Goal: Task Accomplishment & Management: Complete application form

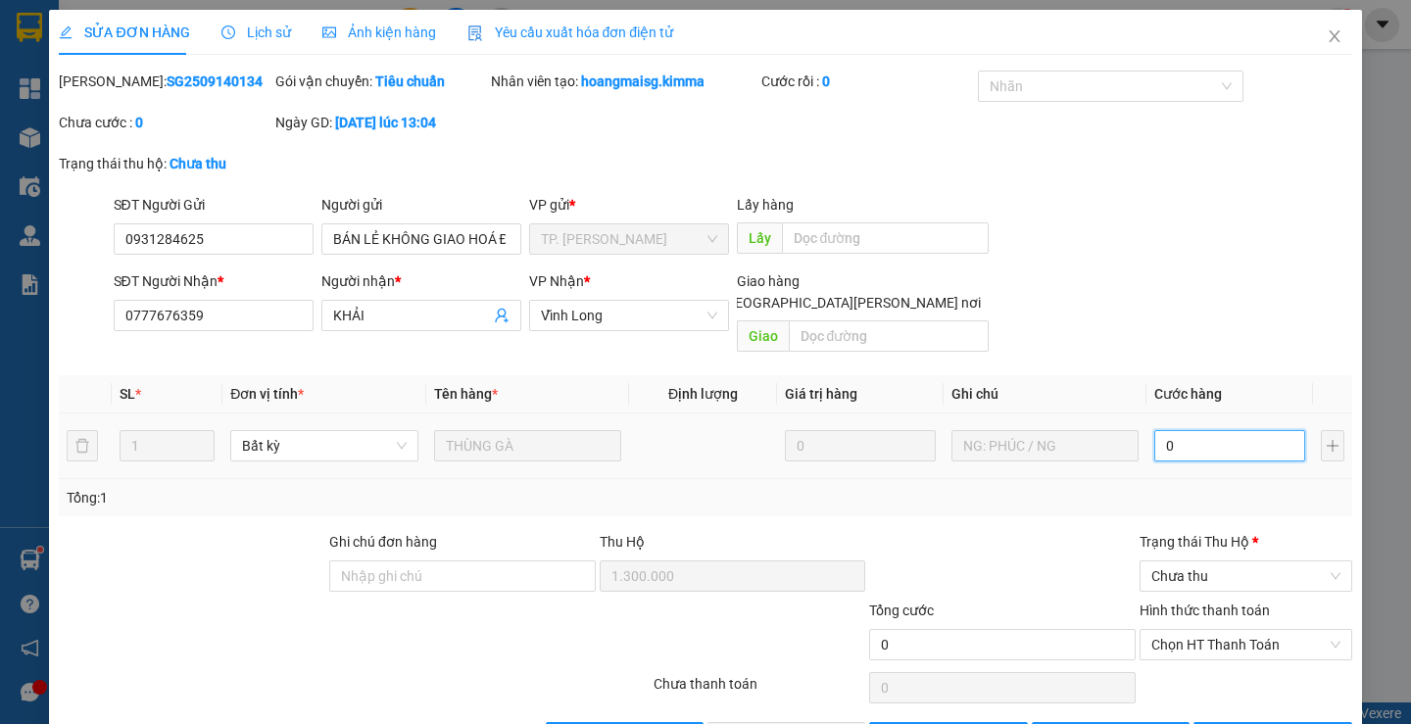
click at [1176, 430] on input "0" at bounding box center [1229, 445] width 151 height 31
click at [1246, 438] on input "0" at bounding box center [1229, 445] width 151 height 31
click at [1326, 42] on icon "close" at bounding box center [1334, 36] width 16 height 16
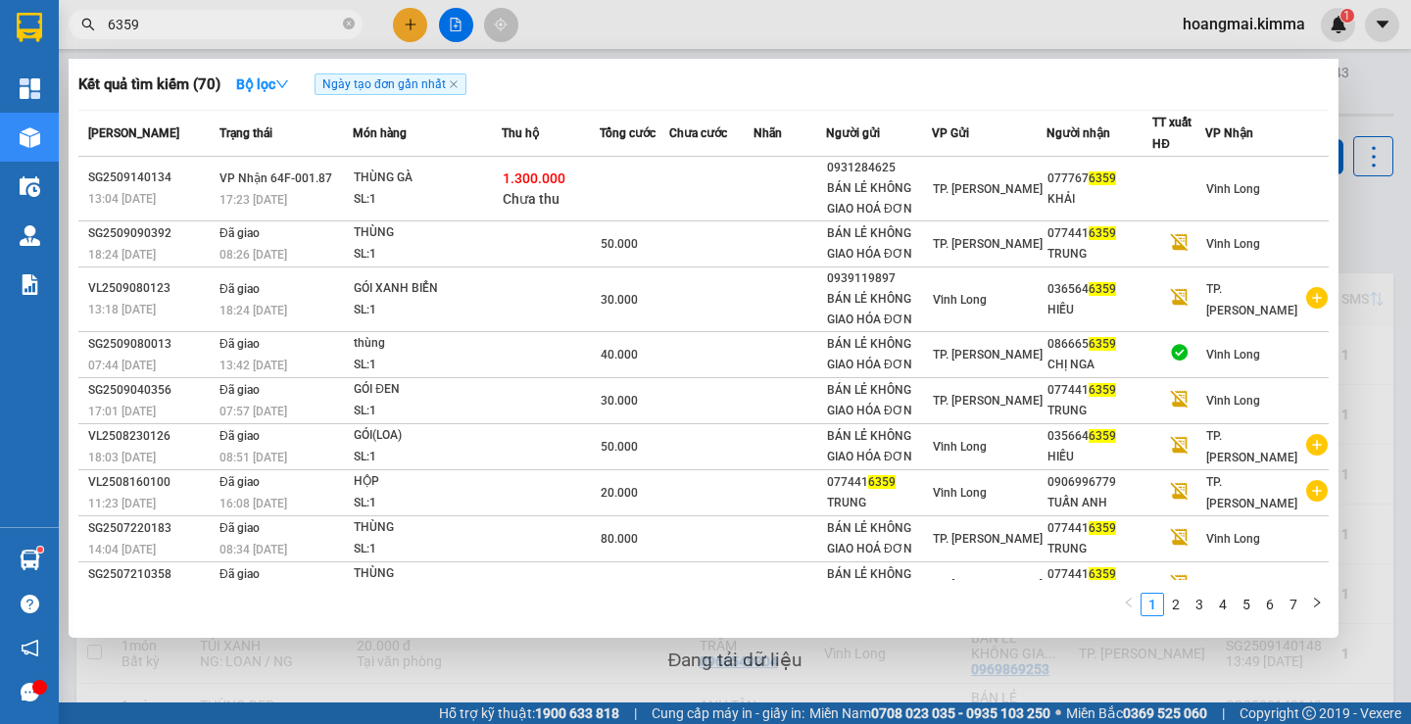
click at [197, 13] on span "6359" at bounding box center [216, 24] width 294 height 29
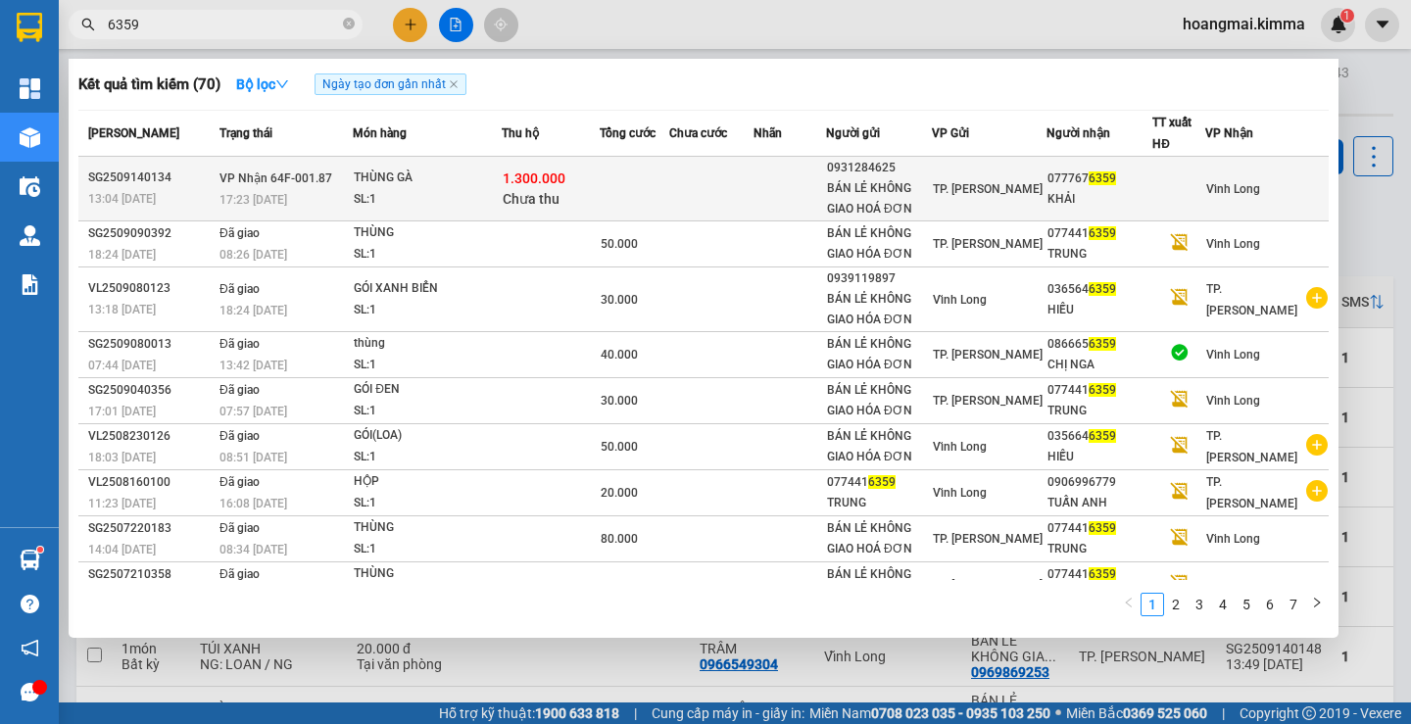
click at [680, 179] on td at bounding box center [711, 189] width 84 height 65
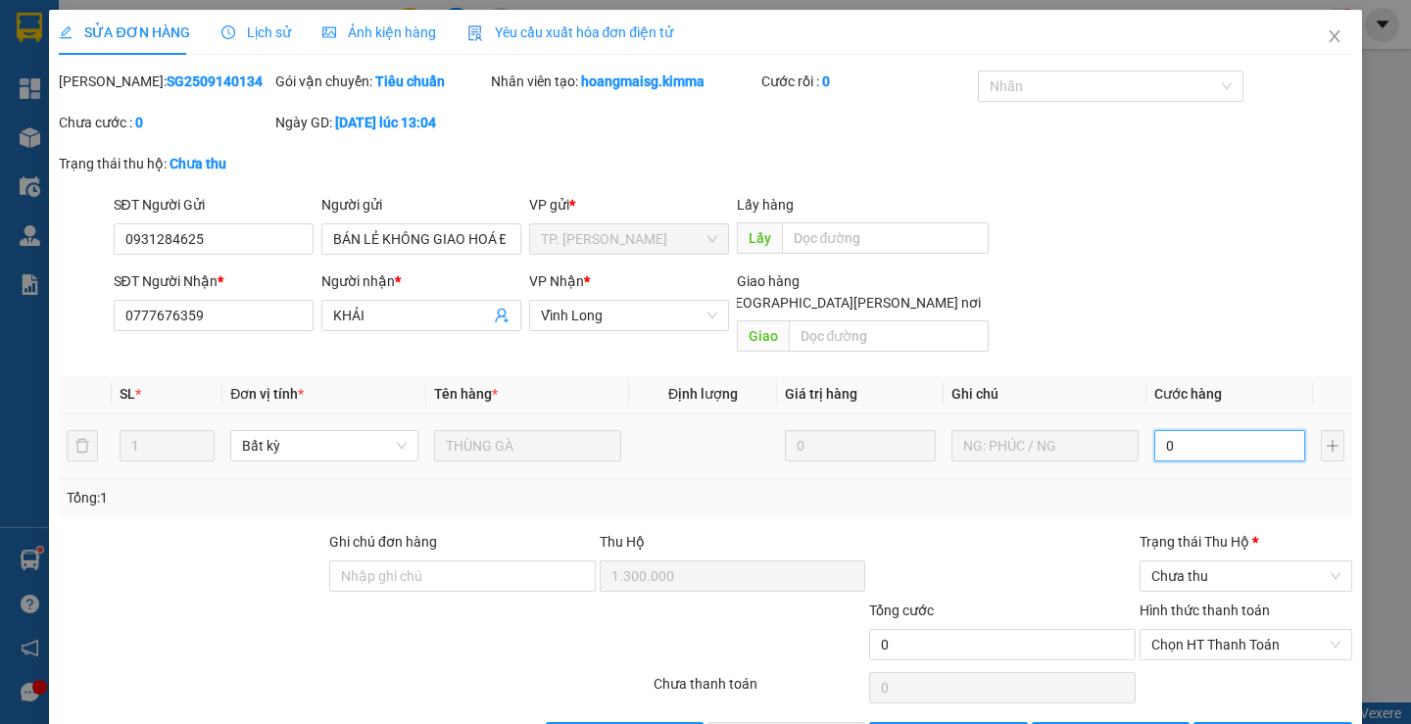
click at [1217, 431] on input "0" at bounding box center [1229, 445] width 151 height 31
type input "40"
type input "400"
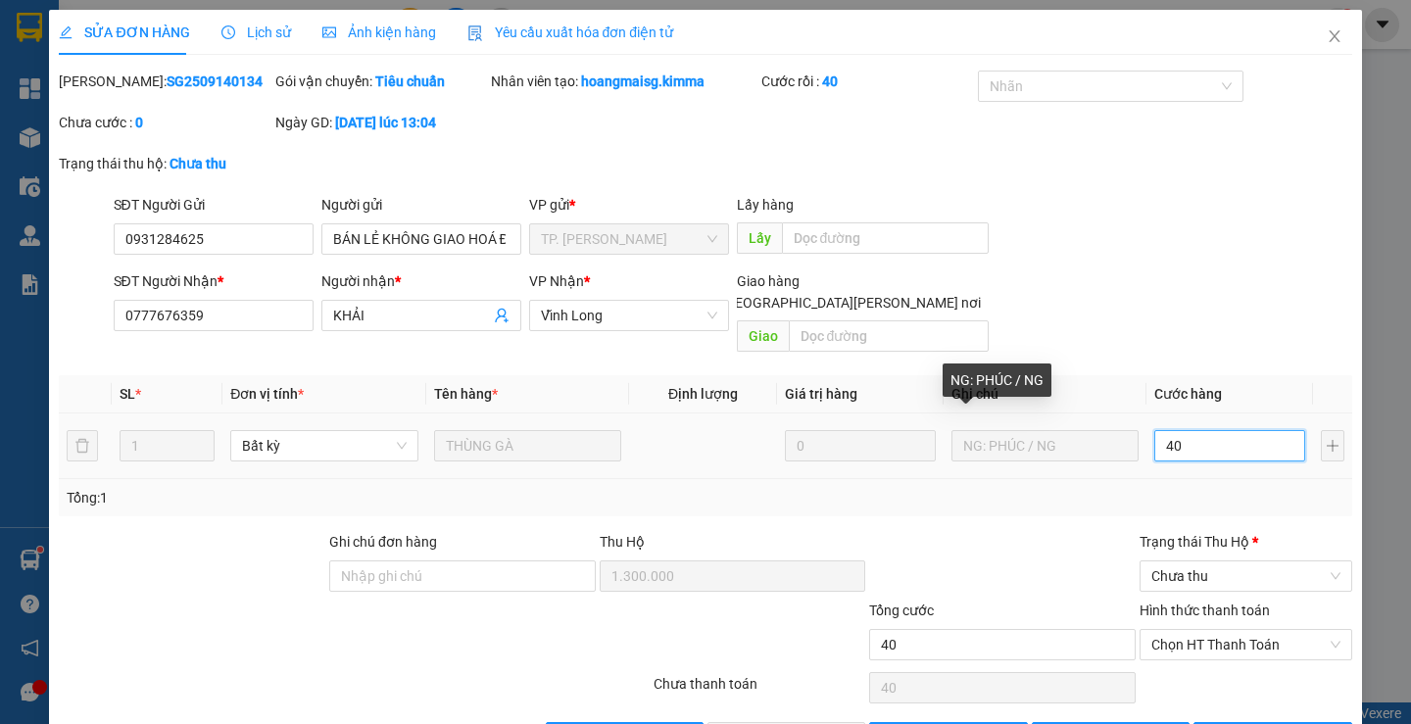
type input "400"
type input "40"
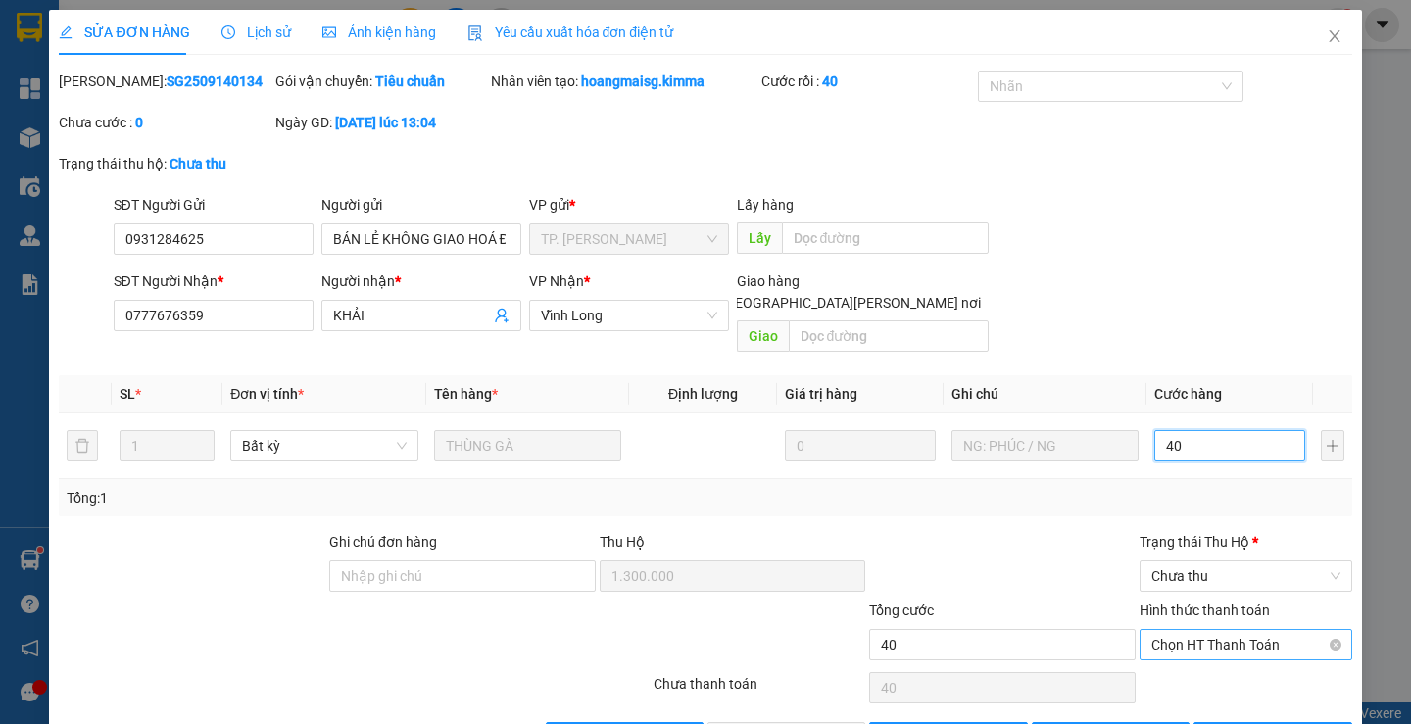
click at [1209, 630] on span "Chọn HT Thanh Toán" at bounding box center [1245, 644] width 189 height 29
type input "40.000"
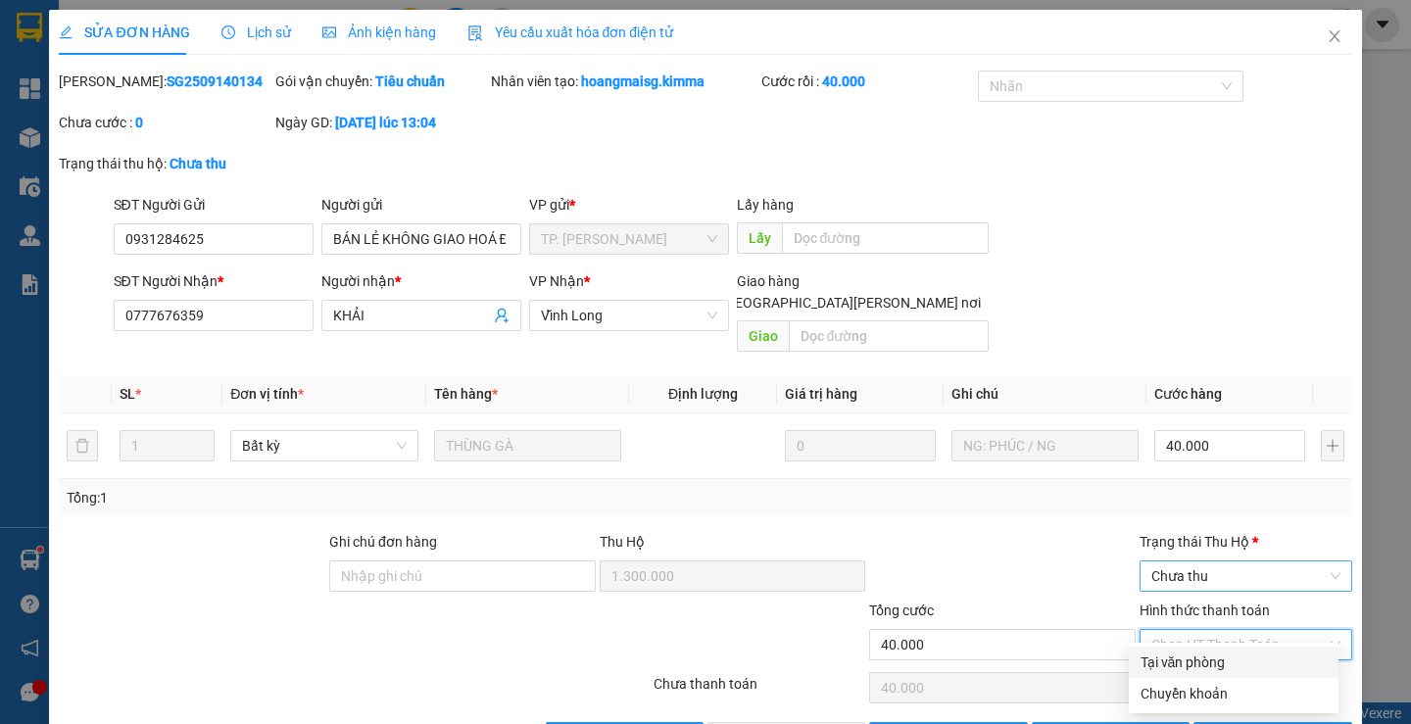
click at [1180, 561] on span "Chưa thu" at bounding box center [1245, 575] width 189 height 29
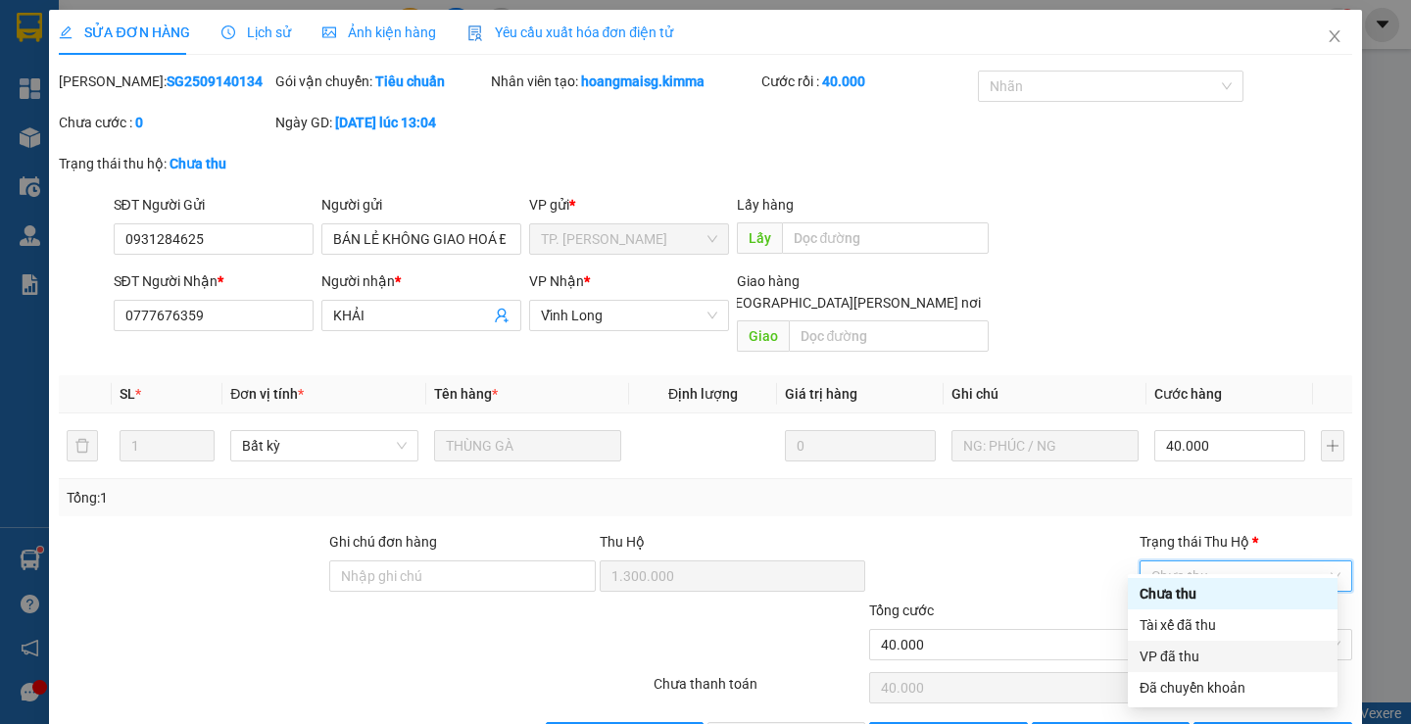
click at [1203, 658] on div "VP đã thu" at bounding box center [1232, 657] width 186 height 22
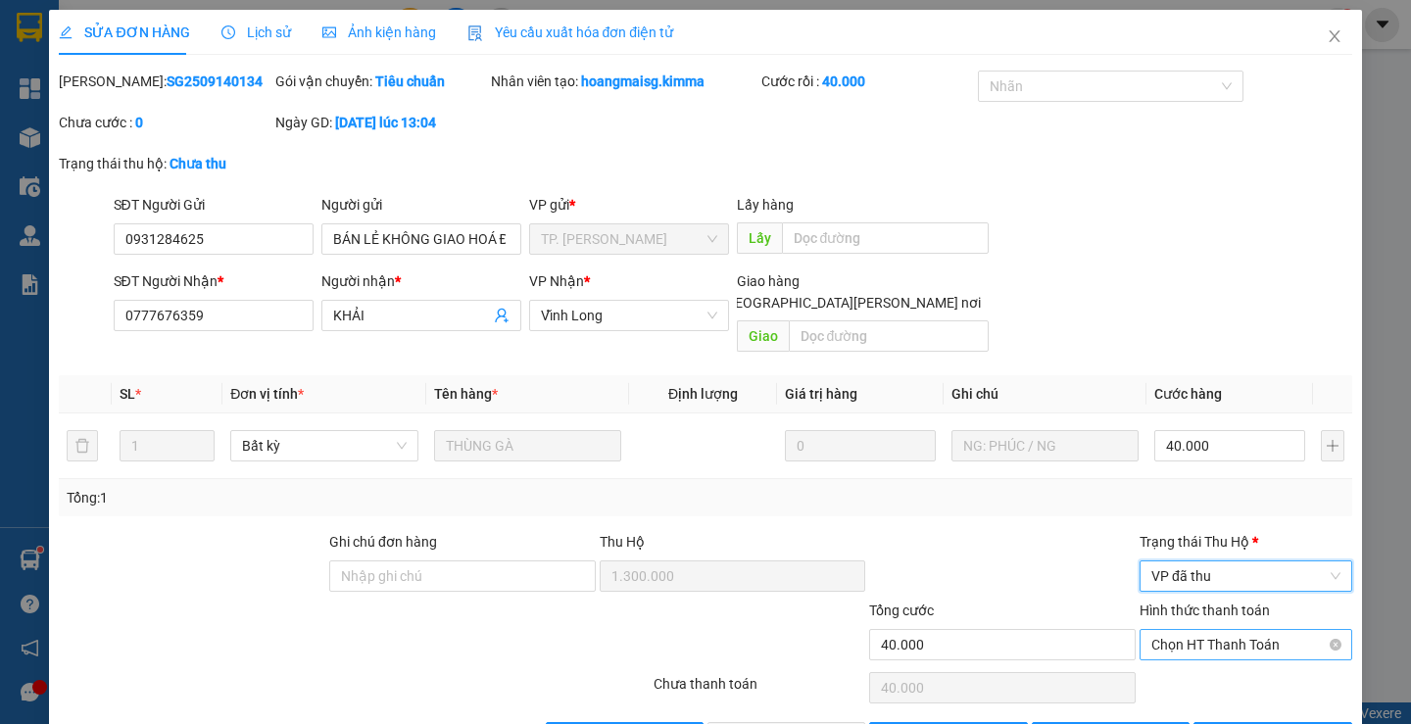
click at [1188, 630] on span "Chọn HT Thanh Toán" at bounding box center [1245, 644] width 189 height 29
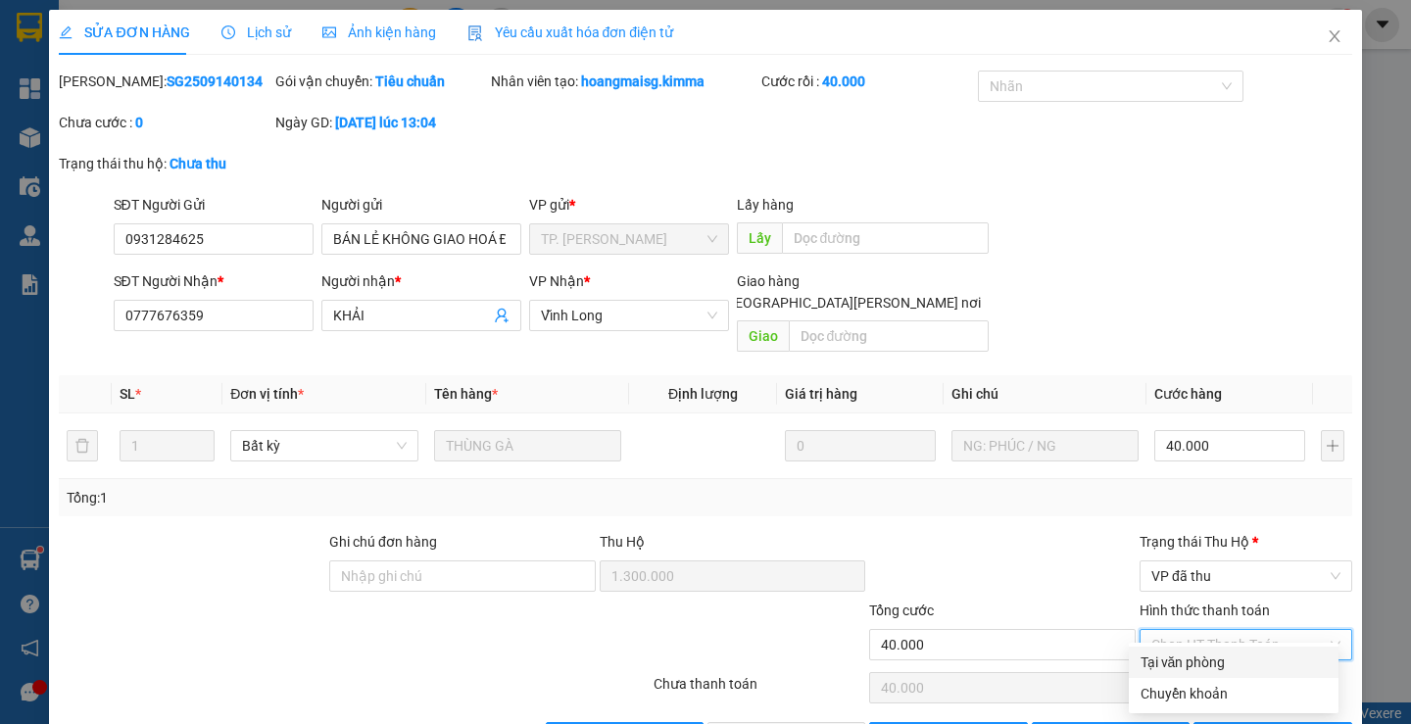
click at [1188, 662] on div "Tại văn phòng" at bounding box center [1233, 662] width 186 height 22
type input "0"
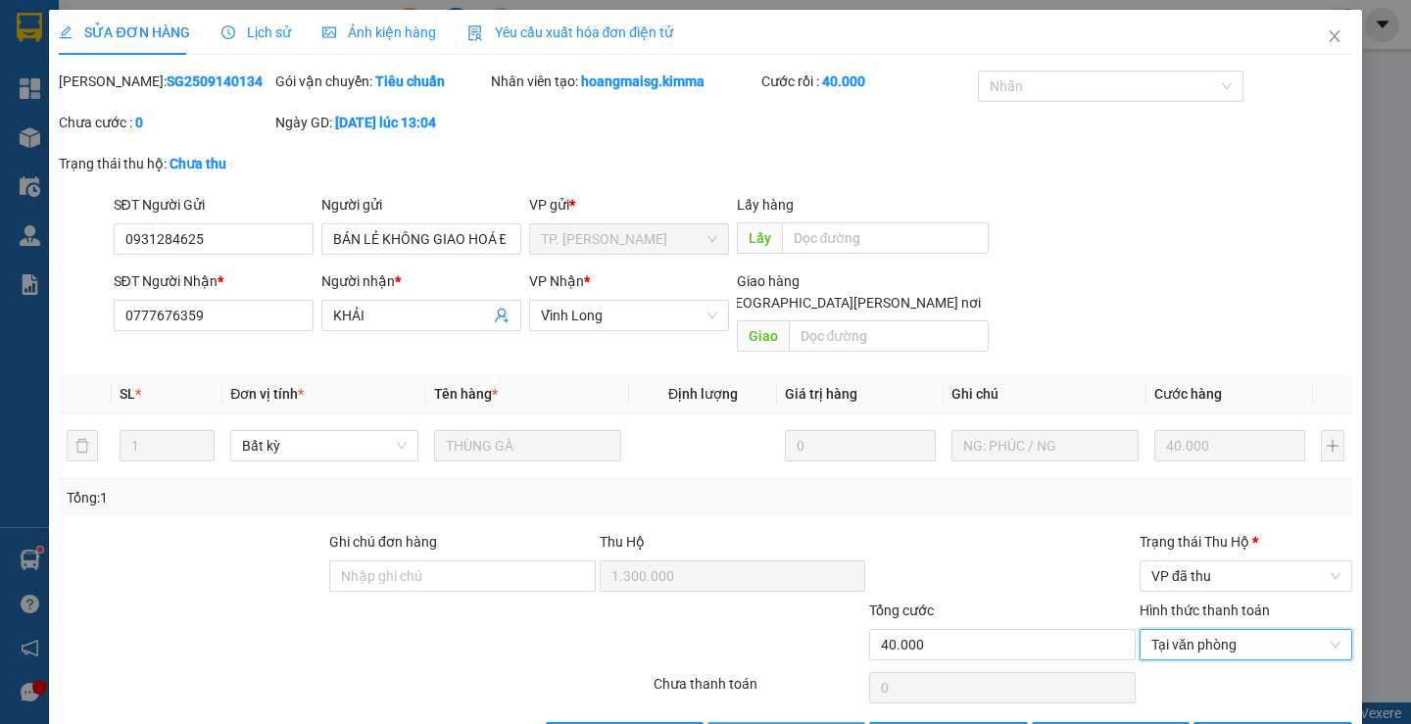
click at [817, 723] on span "[PERSON_NAME] và [PERSON_NAME] hàng" at bounding box center [877, 738] width 265 height 22
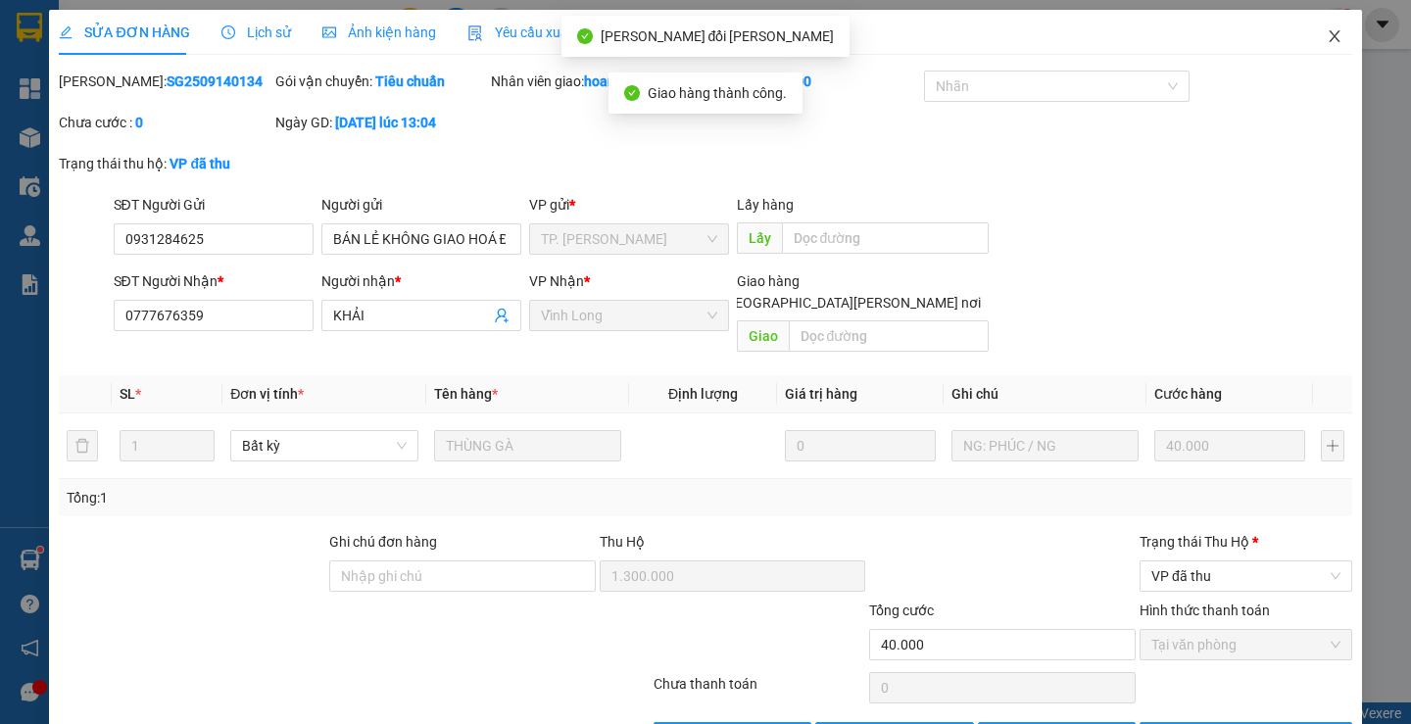
click at [1307, 27] on span "Close" at bounding box center [1334, 37] width 55 height 55
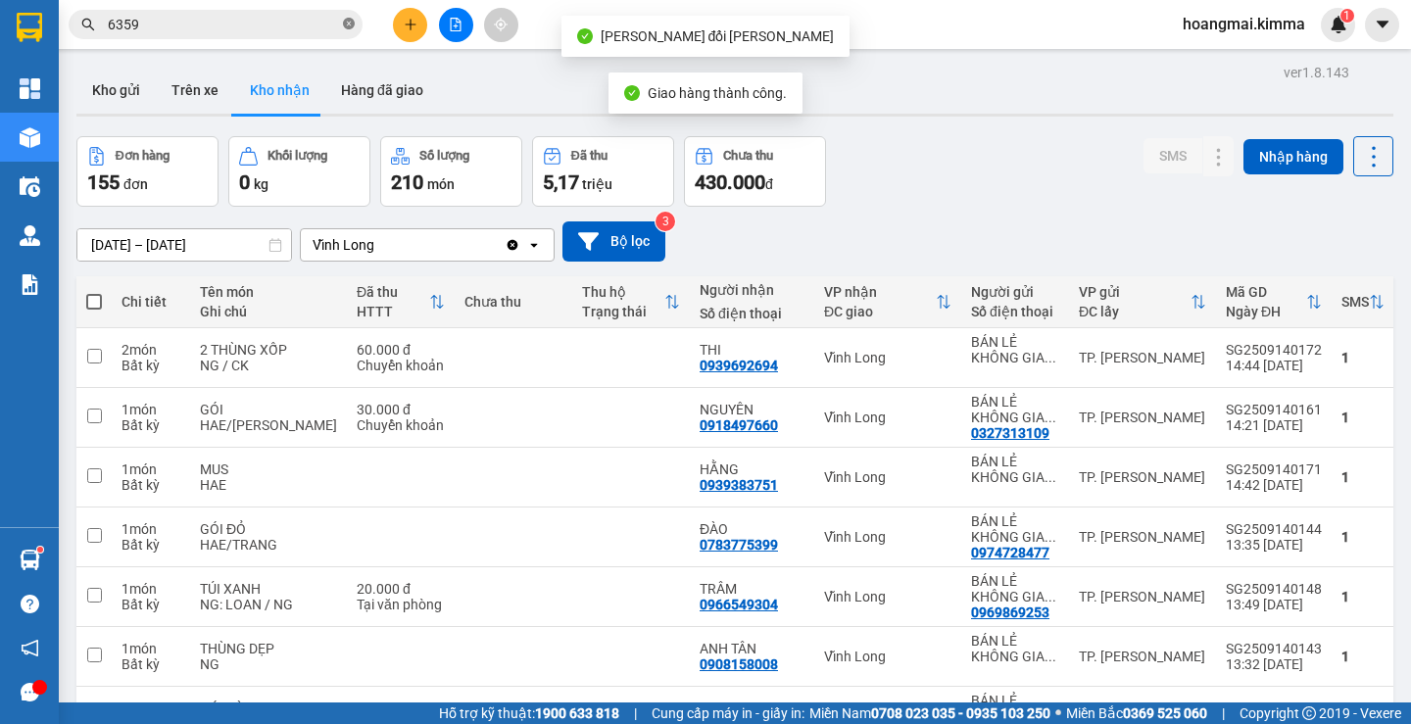
click at [348, 26] on icon "close-circle" at bounding box center [349, 24] width 12 height 12
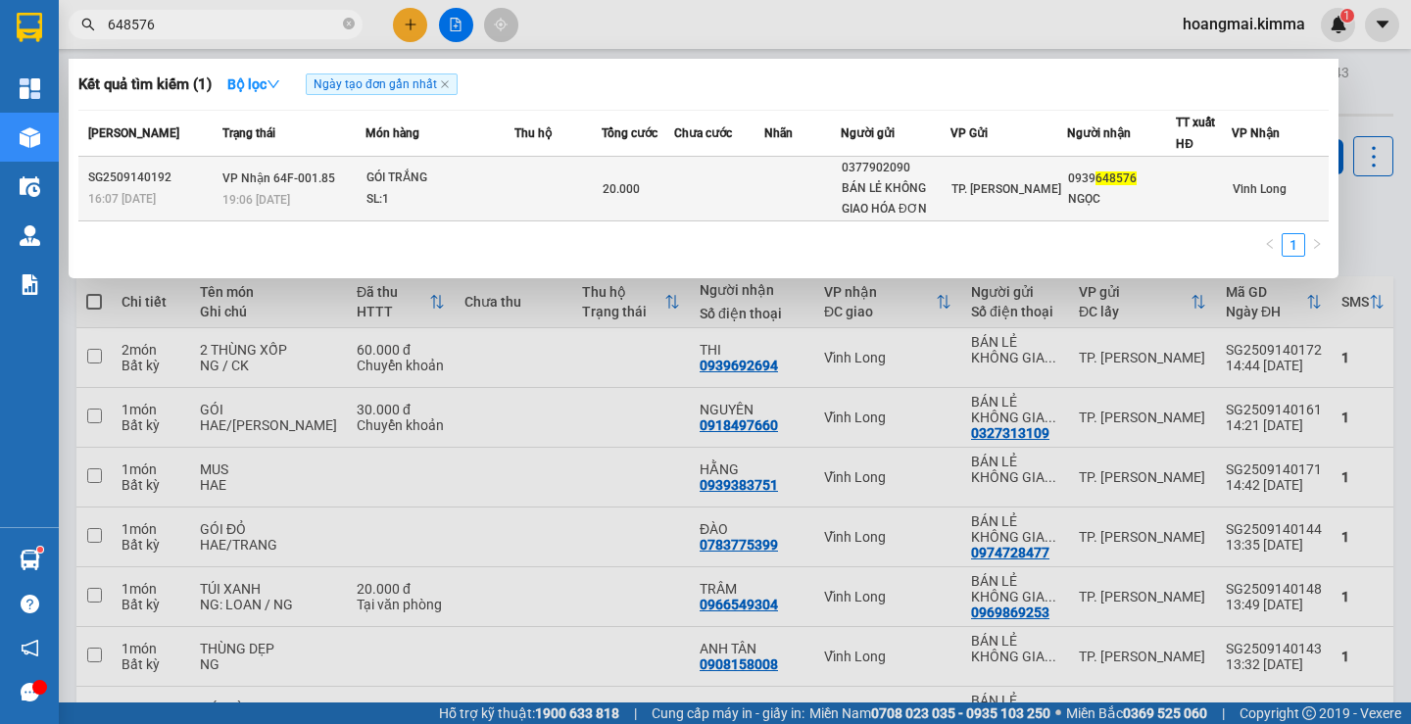
type input "648576"
click at [625, 169] on td "20.000" at bounding box center [638, 189] width 72 height 65
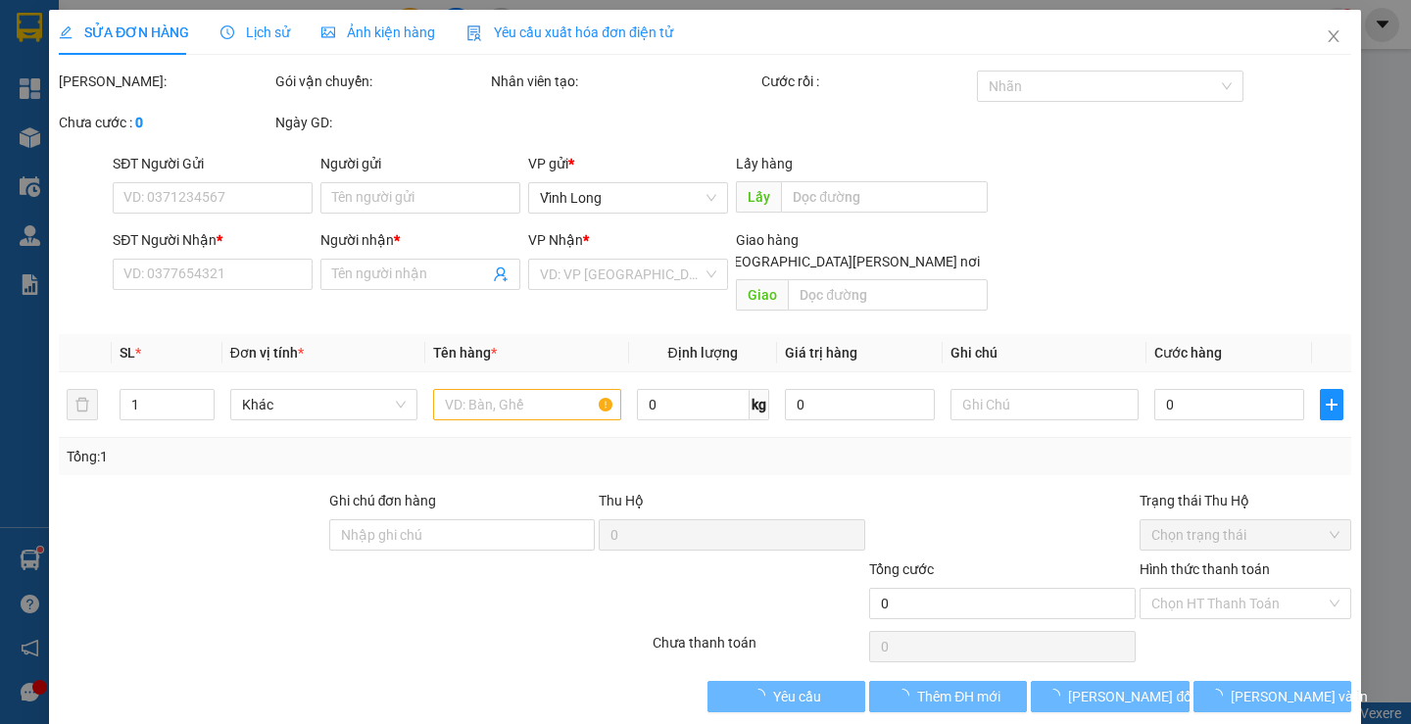
type input "0377902090"
type input "BÁN LẺ KHÔNG GIAO HÓA ĐƠN"
type input "0939648576"
type input "NGỌC"
type input "20.000"
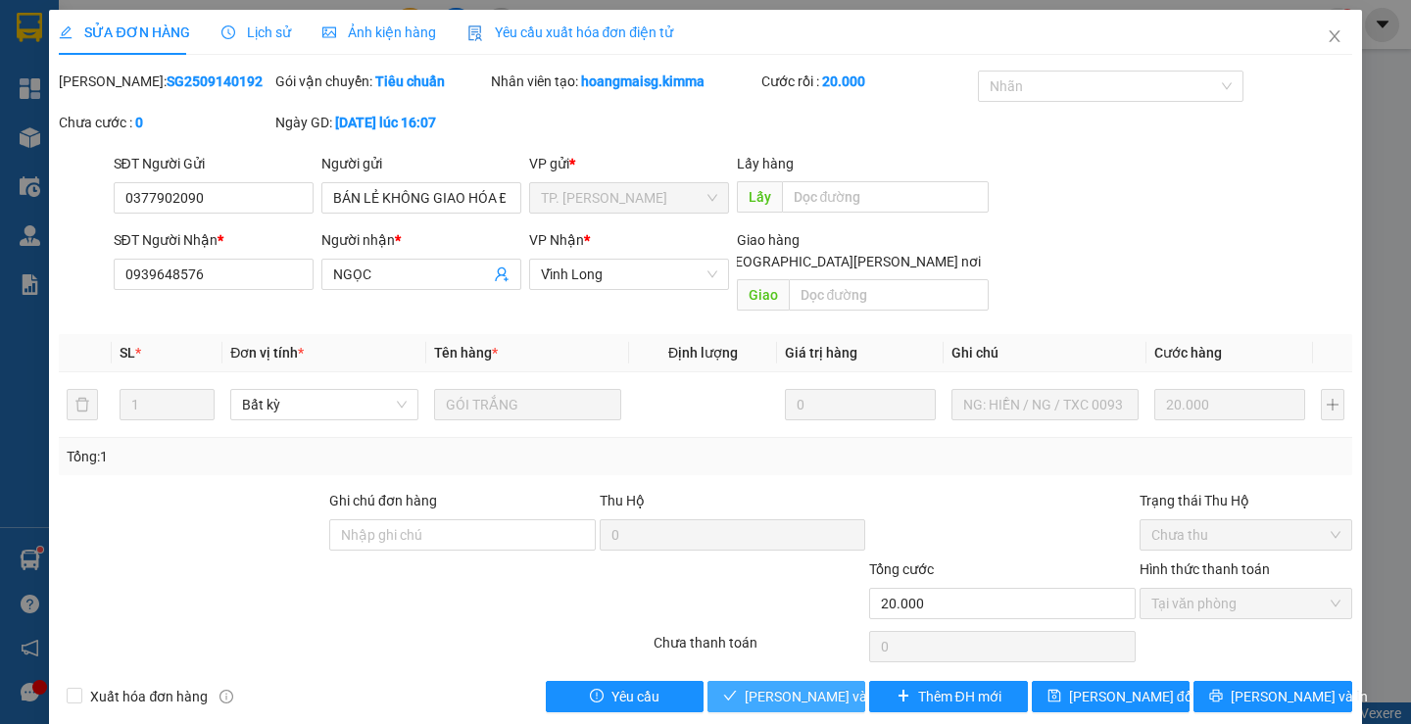
click at [762, 686] on span "[PERSON_NAME] và [PERSON_NAME] hàng" at bounding box center [877, 697] width 265 height 22
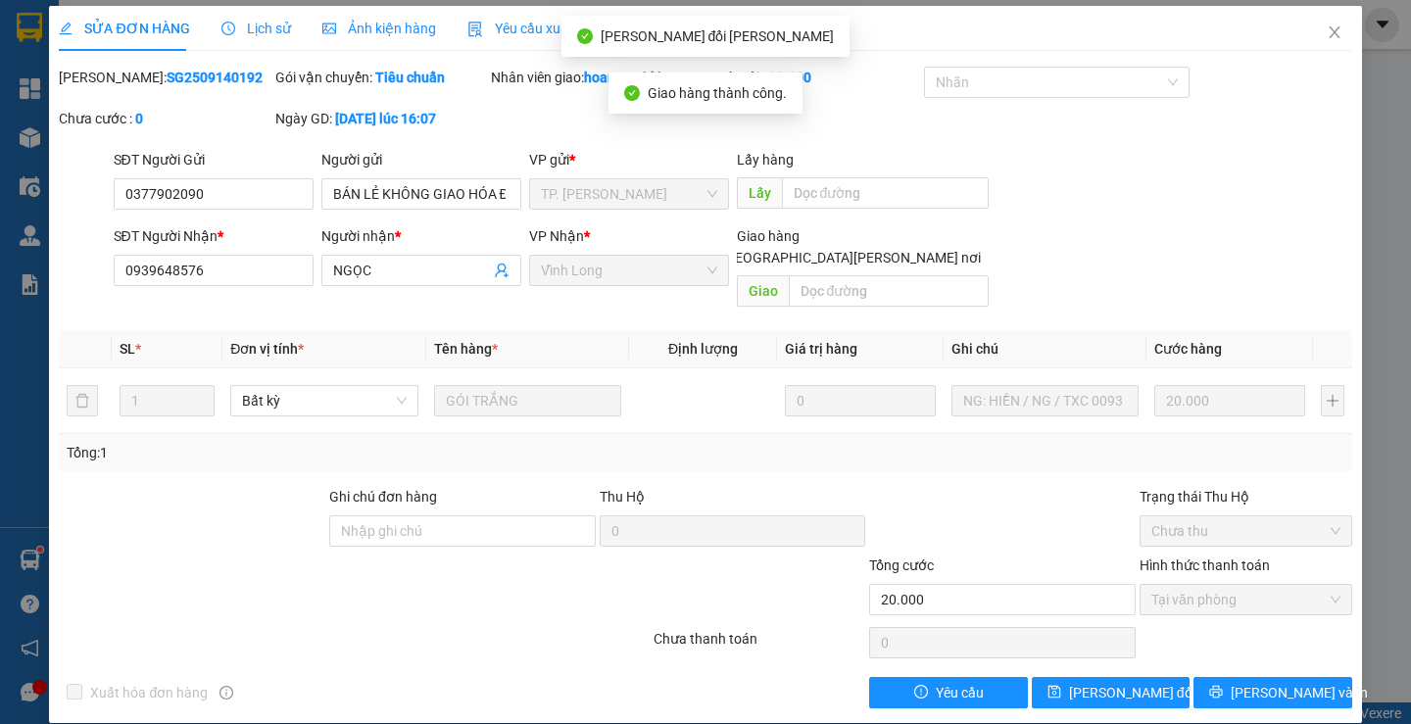
scroll to position [5, 0]
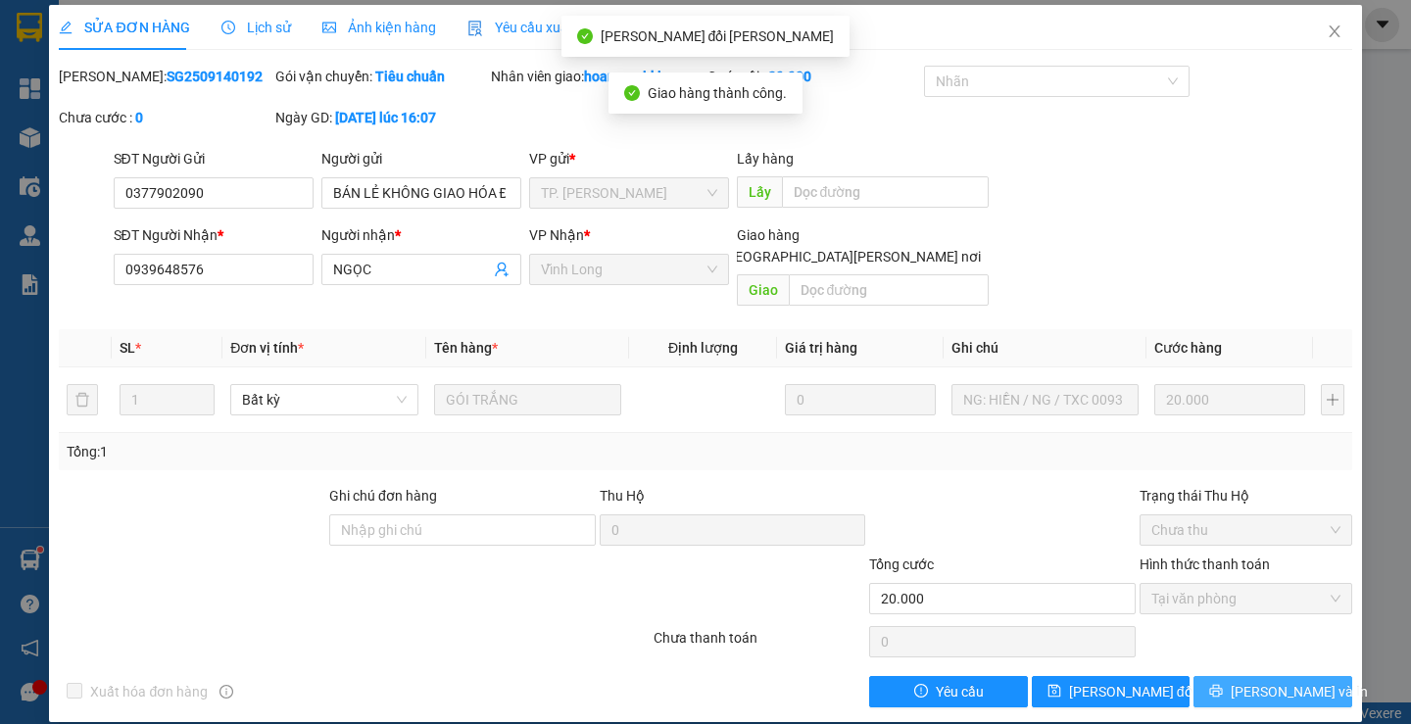
click at [1291, 681] on span "[PERSON_NAME] và In" at bounding box center [1298, 692] width 137 height 22
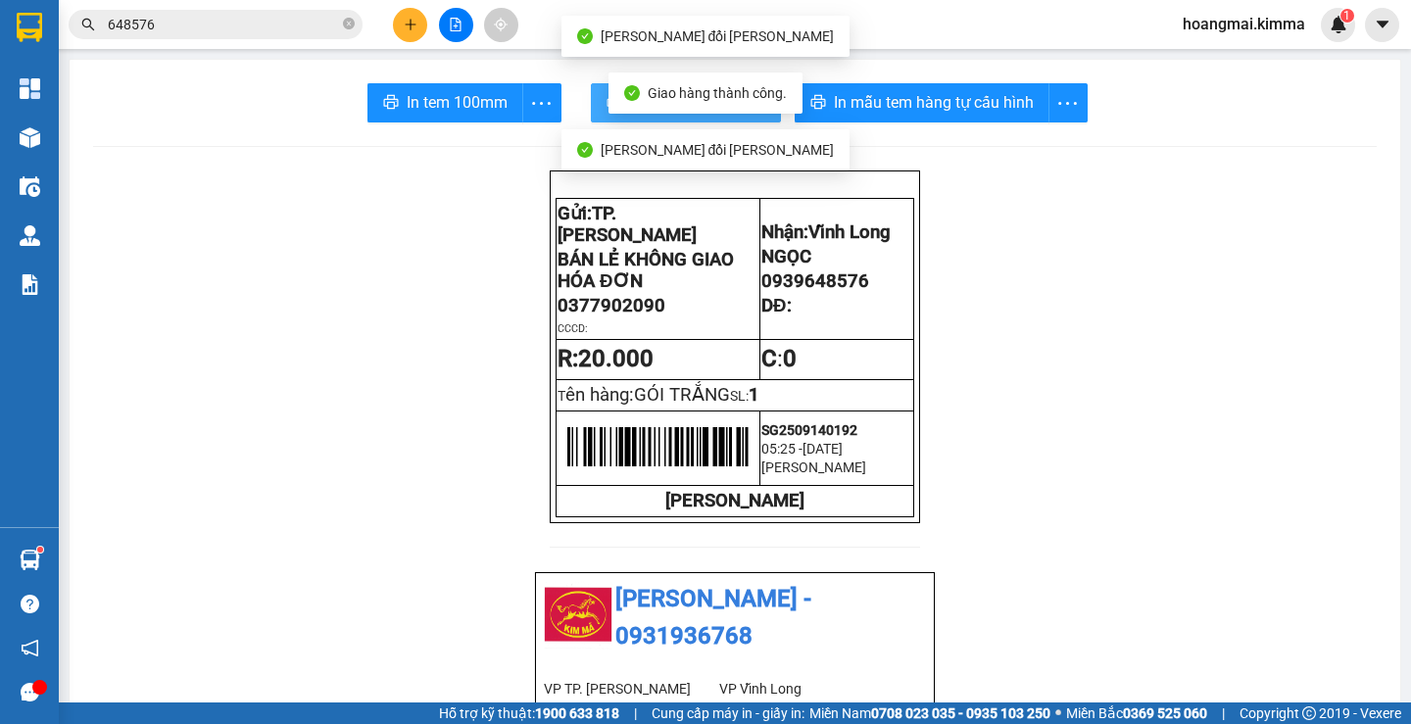
click at [598, 98] on button "In biên nhận 80mm" at bounding box center [686, 102] width 190 height 39
